Goal: Book appointment/travel/reservation

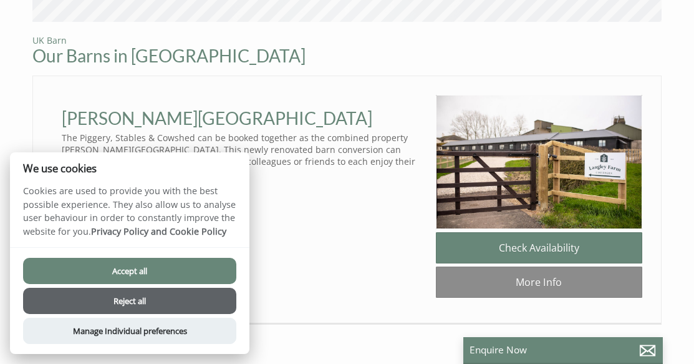
scroll to position [599, 0]
click at [210, 281] on button "Accept all" at bounding box center [129, 271] width 213 height 26
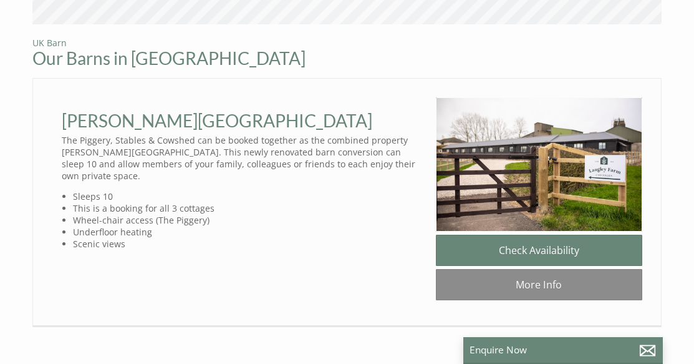
scroll to position [595, 0]
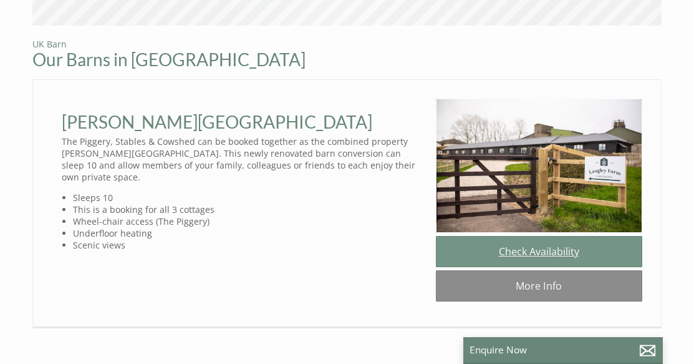
click at [613, 236] on link "Check Availability" at bounding box center [539, 251] width 206 height 31
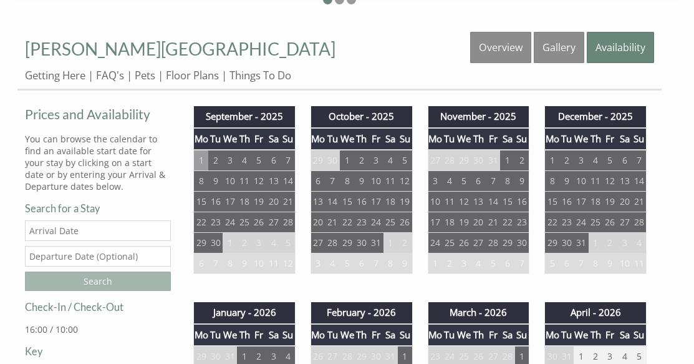
scroll to position [402, 0]
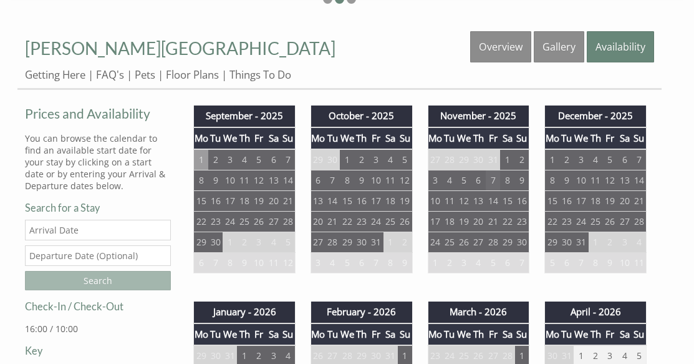
click at [493, 170] on td "7" at bounding box center [493, 180] width 14 height 21
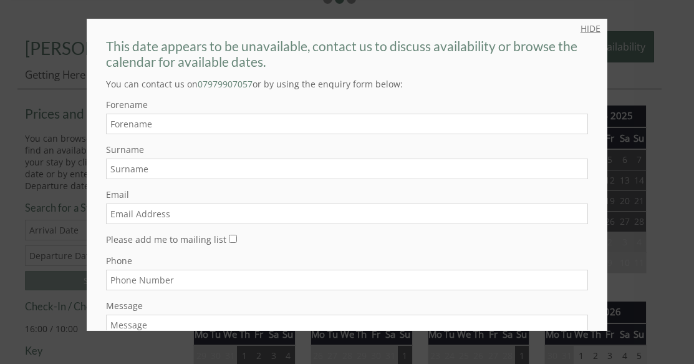
click at [581, 29] on link "HIDE" at bounding box center [591, 28] width 20 height 12
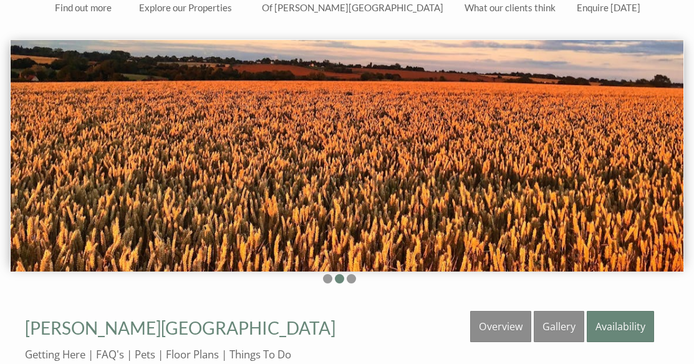
scroll to position [0, 0]
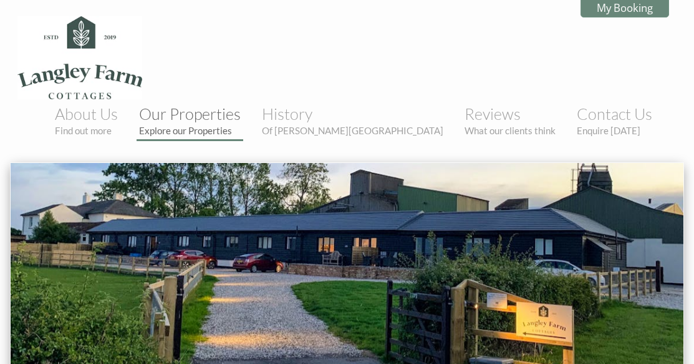
click at [241, 125] on small "Explore our Properties" at bounding box center [190, 130] width 102 height 11
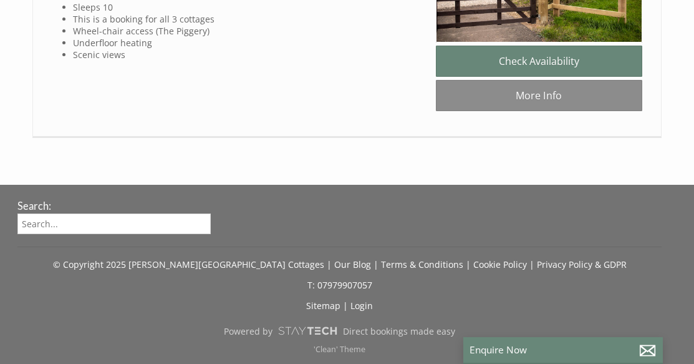
scroll to position [1411, 0]
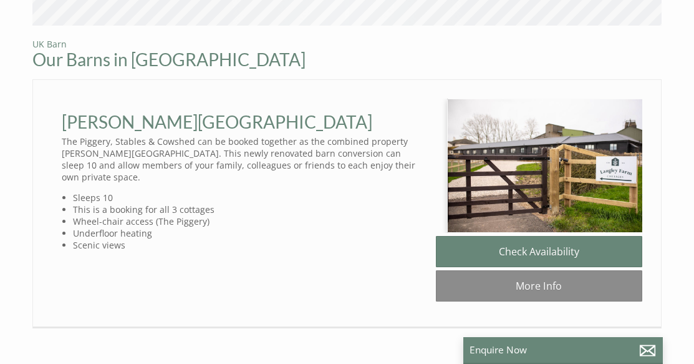
scroll to position [0, 11]
